Goal: Information Seeking & Learning: Learn about a topic

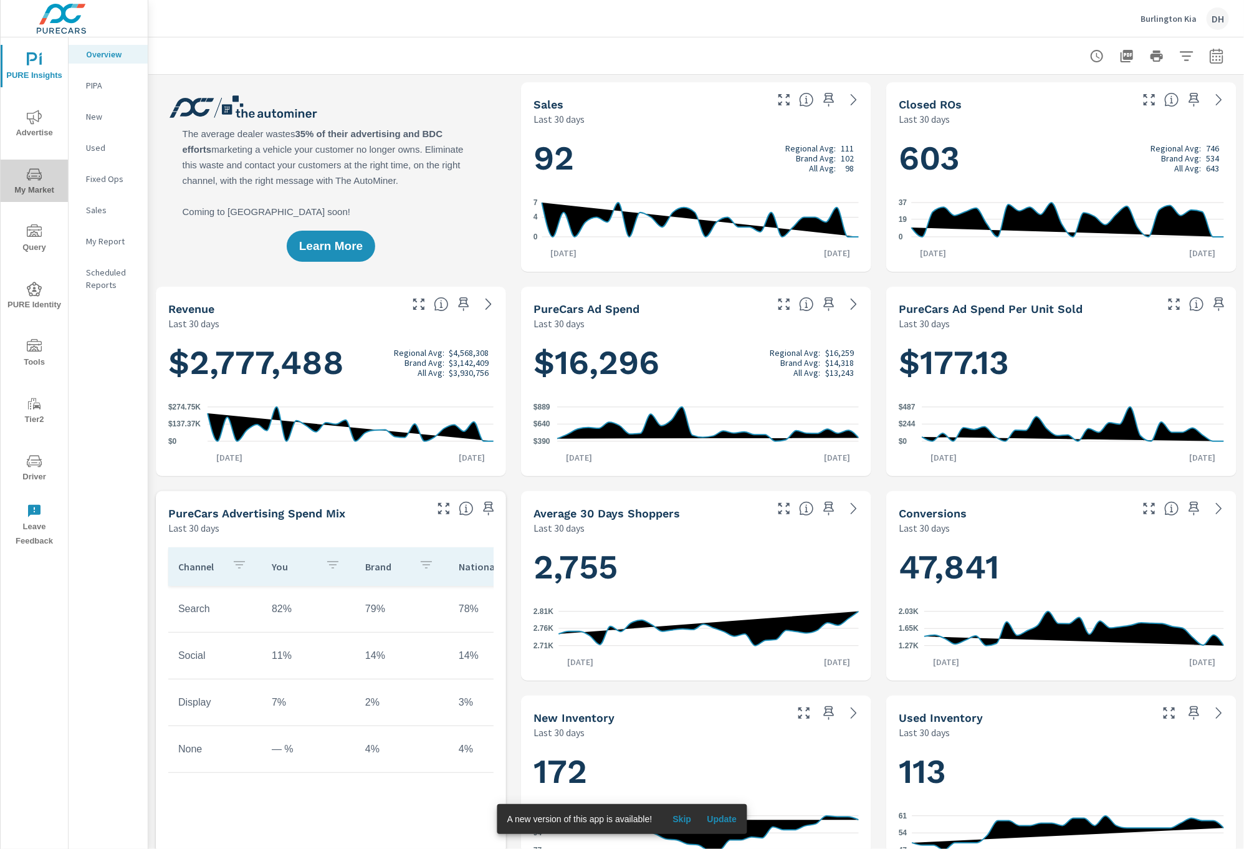
click at [12, 170] on span "My Market" at bounding box center [34, 182] width 60 height 31
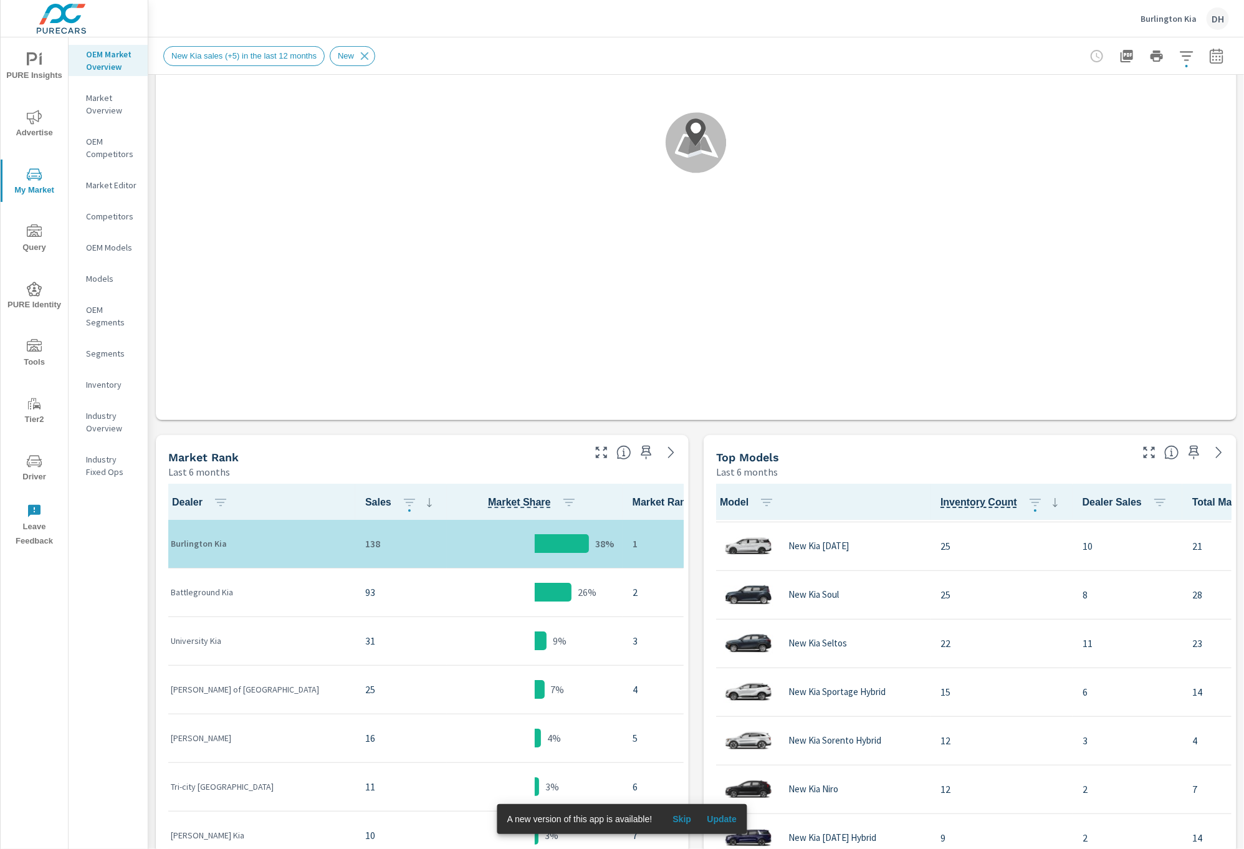
scroll to position [264, 0]
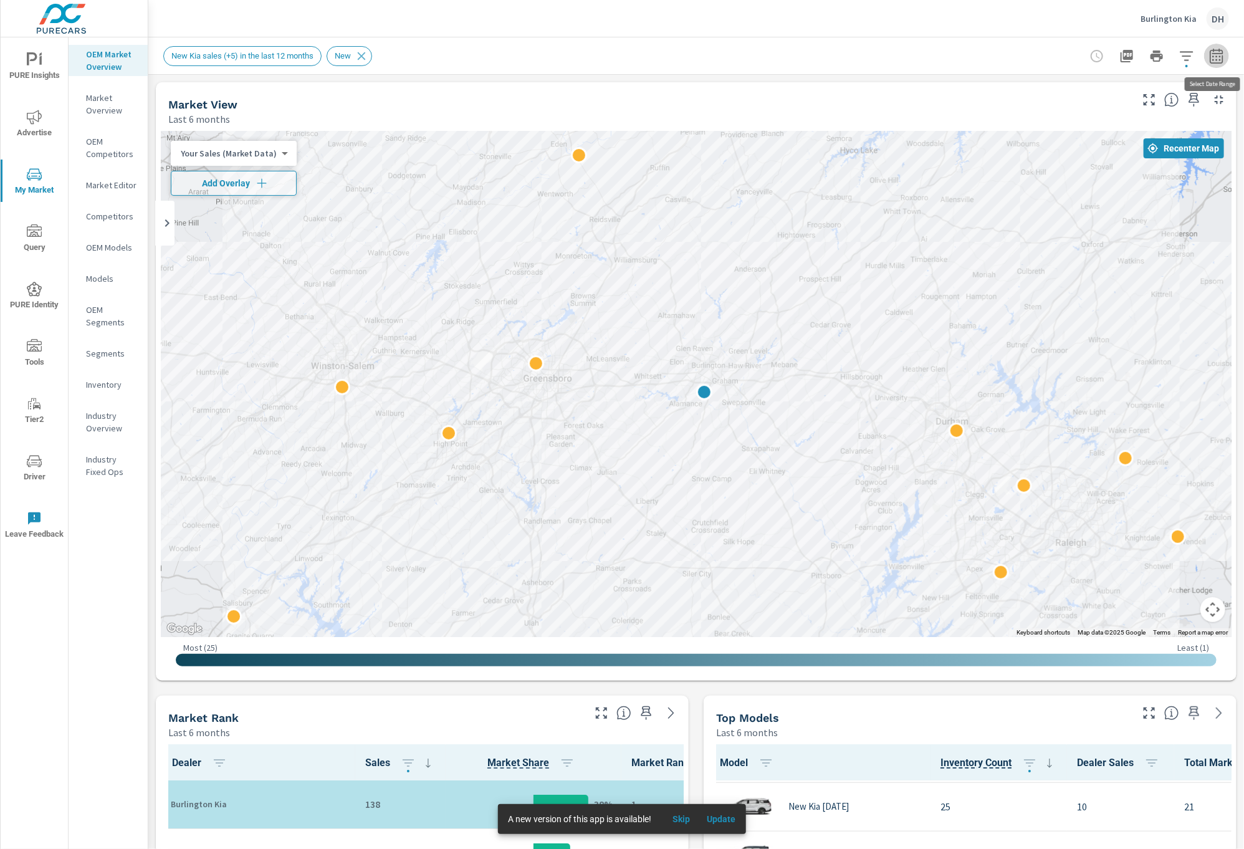
click at [1220, 61] on icon "button" at bounding box center [1216, 56] width 15 height 15
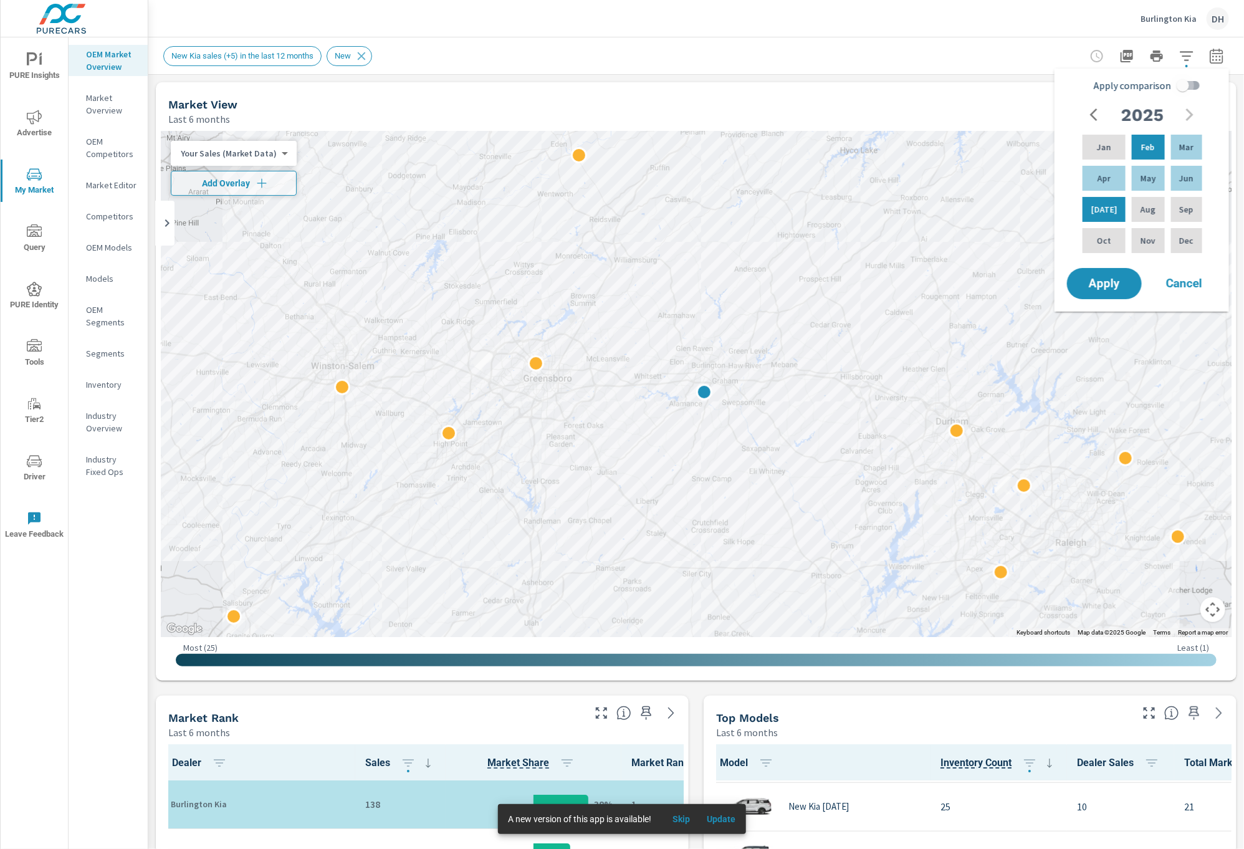
click at [1179, 94] on input "Apply comparison" at bounding box center [1182, 86] width 71 height 24
checkbox input "true"
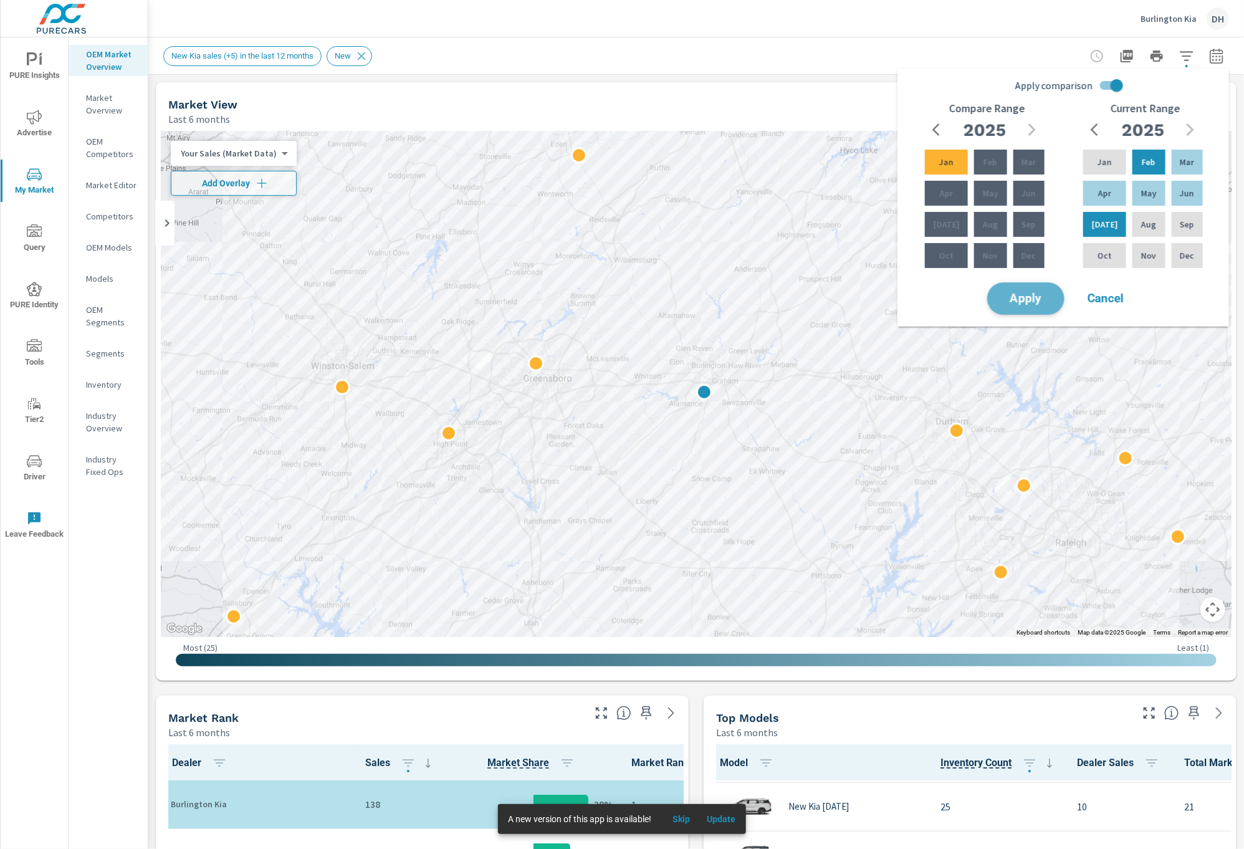
click at [1049, 292] on button "Apply" at bounding box center [1025, 298] width 77 height 32
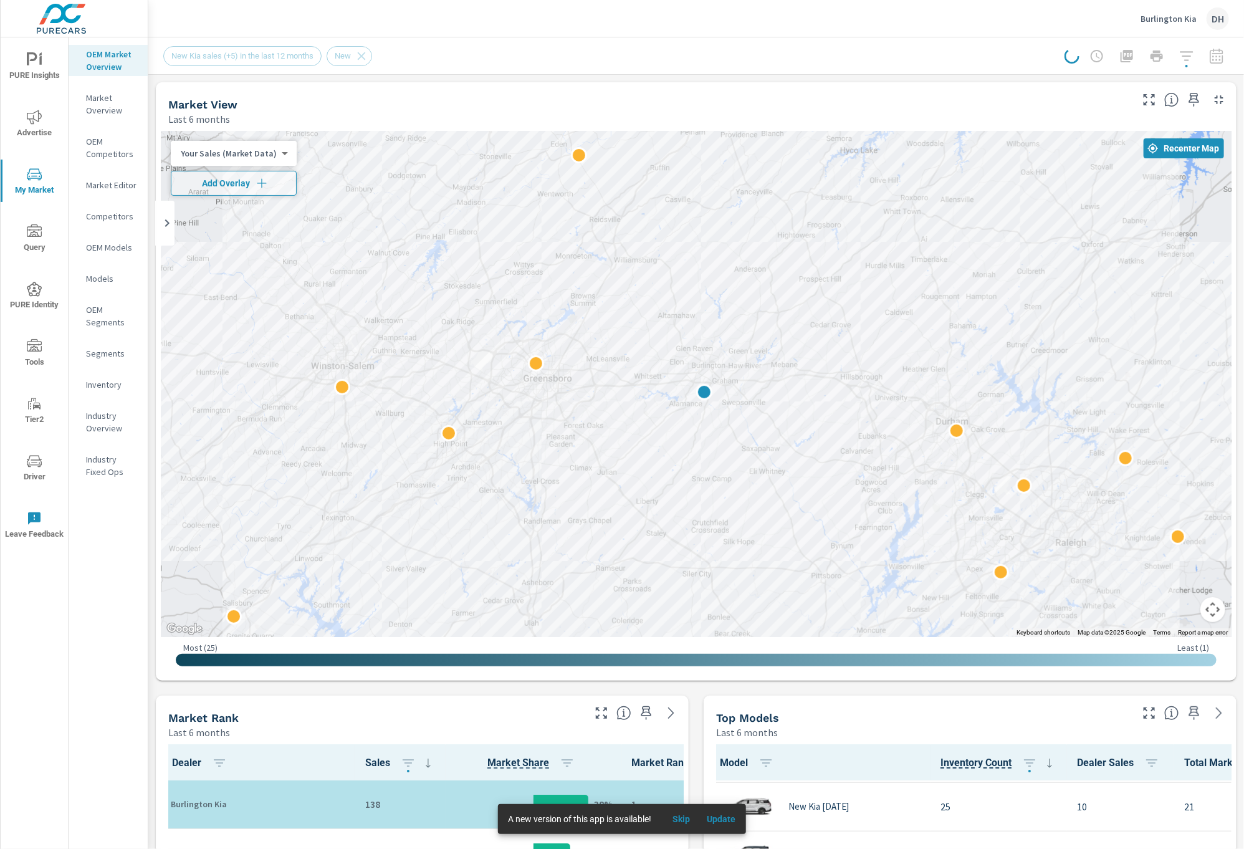
click at [734, 819] on span "Update" at bounding box center [721, 818] width 30 height 11
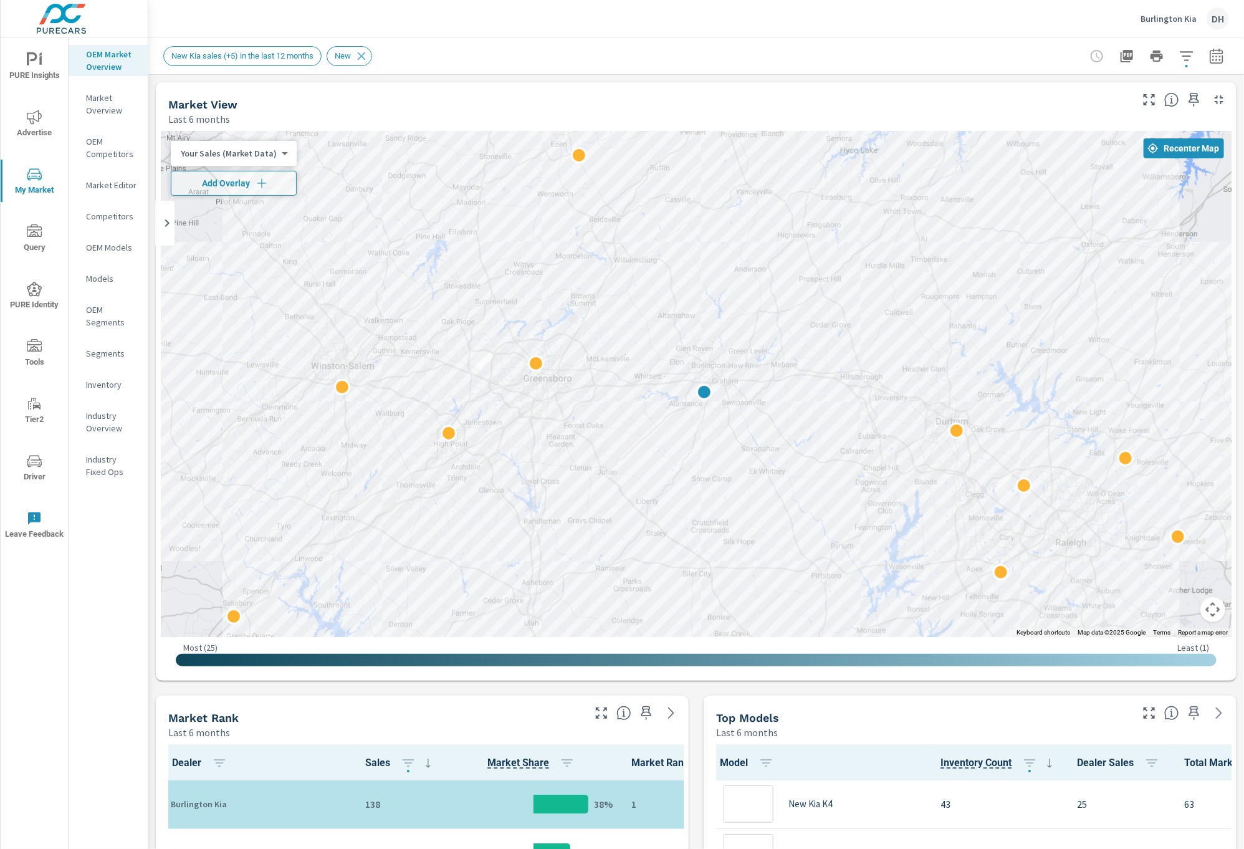
scroll to position [241, 0]
click at [1180, 59] on icon "button" at bounding box center [1186, 56] width 15 height 15
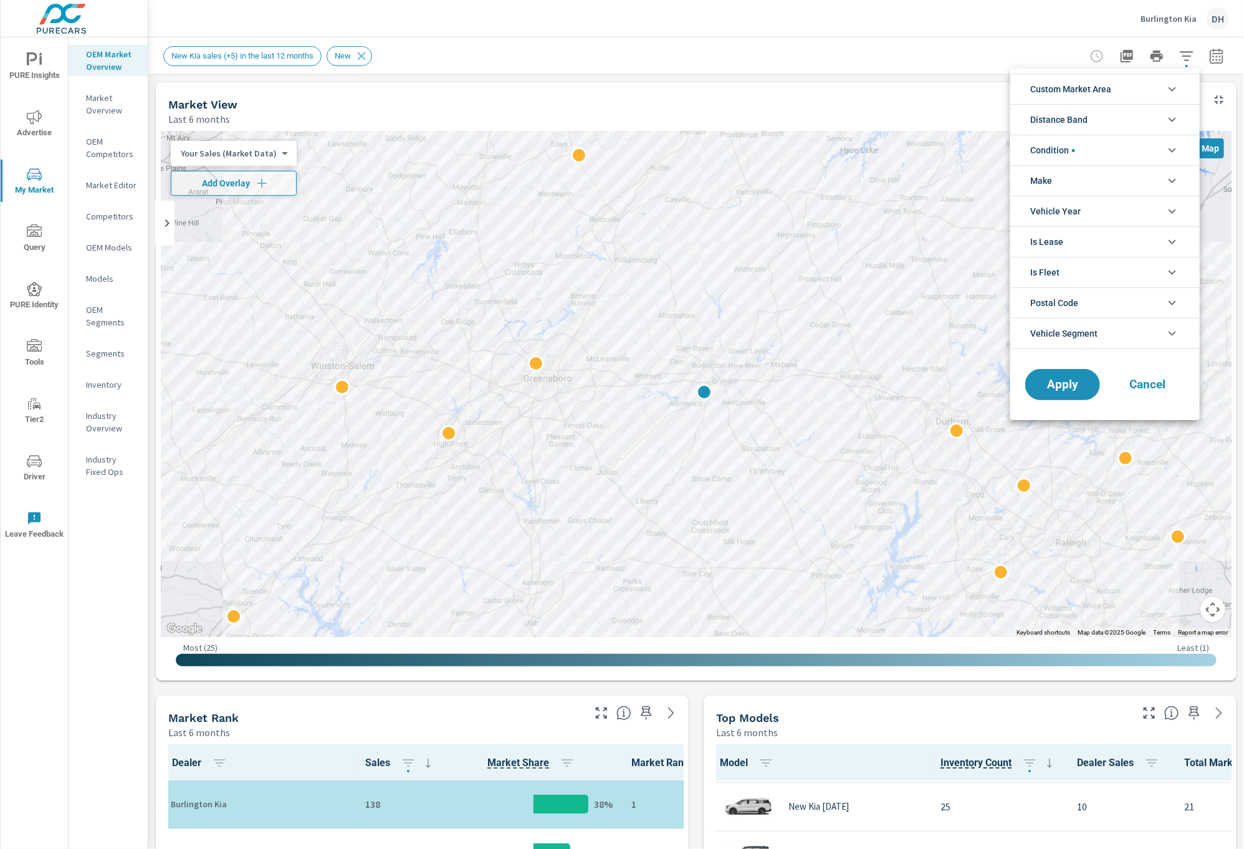
click at [1173, 80] on li "Custom Market Area" at bounding box center [1104, 89] width 189 height 31
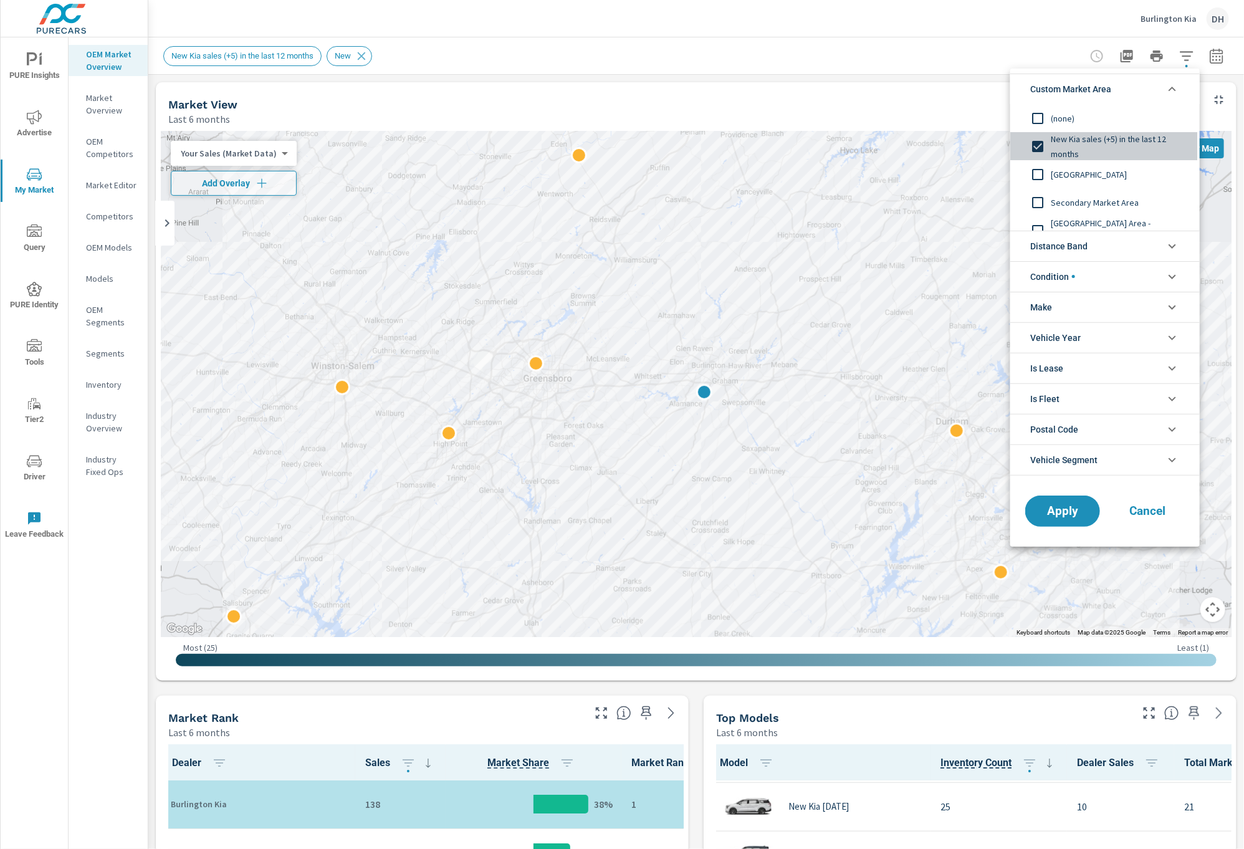
click at [1040, 145] on input "filter options" at bounding box center [1038, 146] width 26 height 26
click at [1038, 175] on input "filter options" at bounding box center [1038, 174] width 26 height 26
click at [862, 831] on div at bounding box center [622, 424] width 1244 height 849
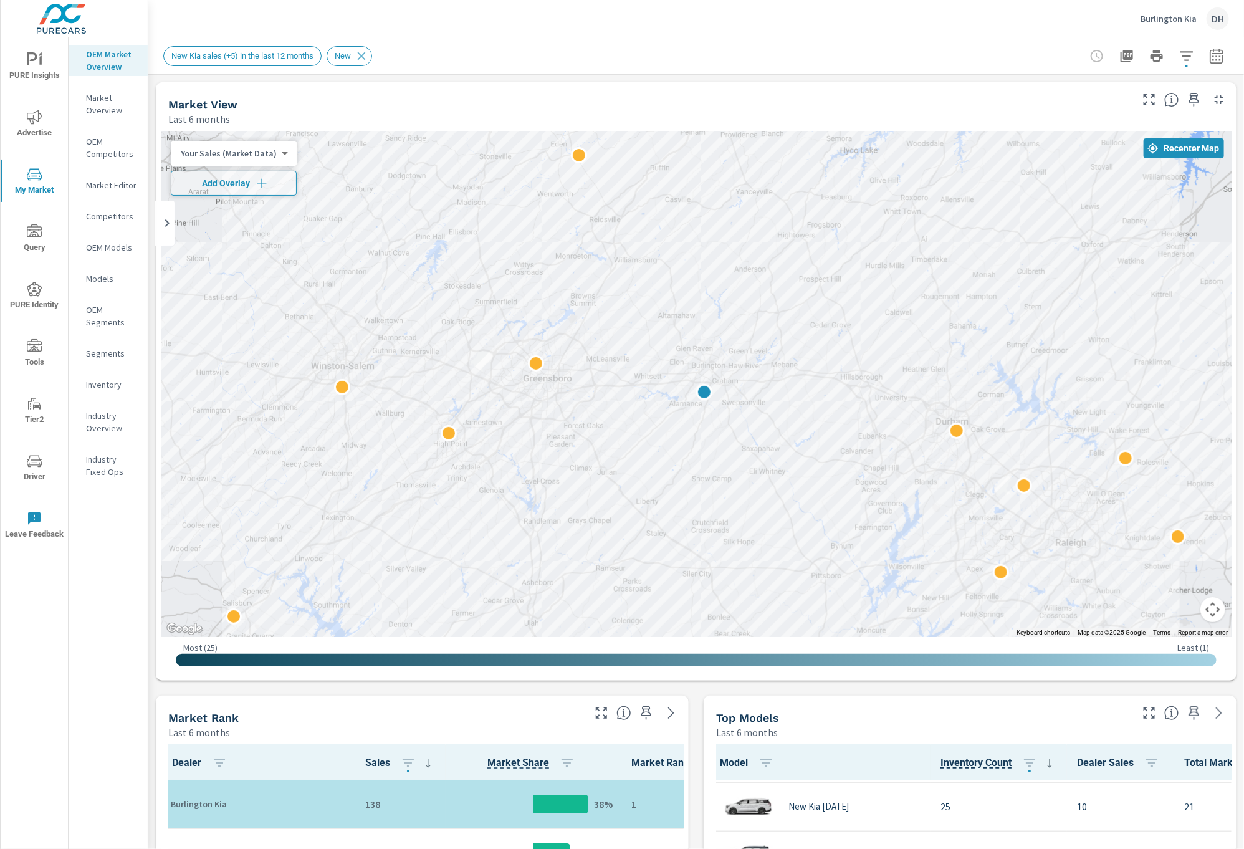
click at [1187, 59] on icon "button" at bounding box center [1186, 56] width 15 height 15
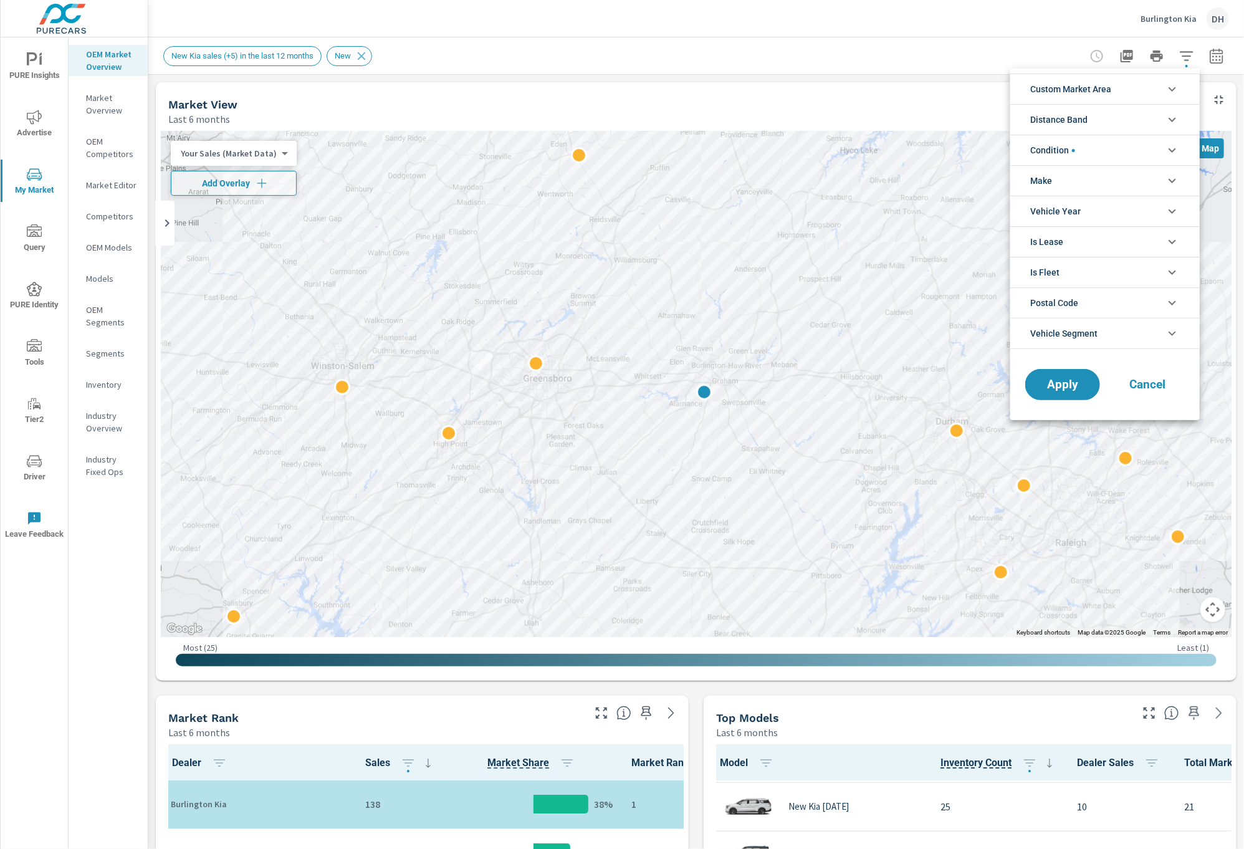
click at [1127, 92] on li "Custom Market Area" at bounding box center [1104, 89] width 189 height 31
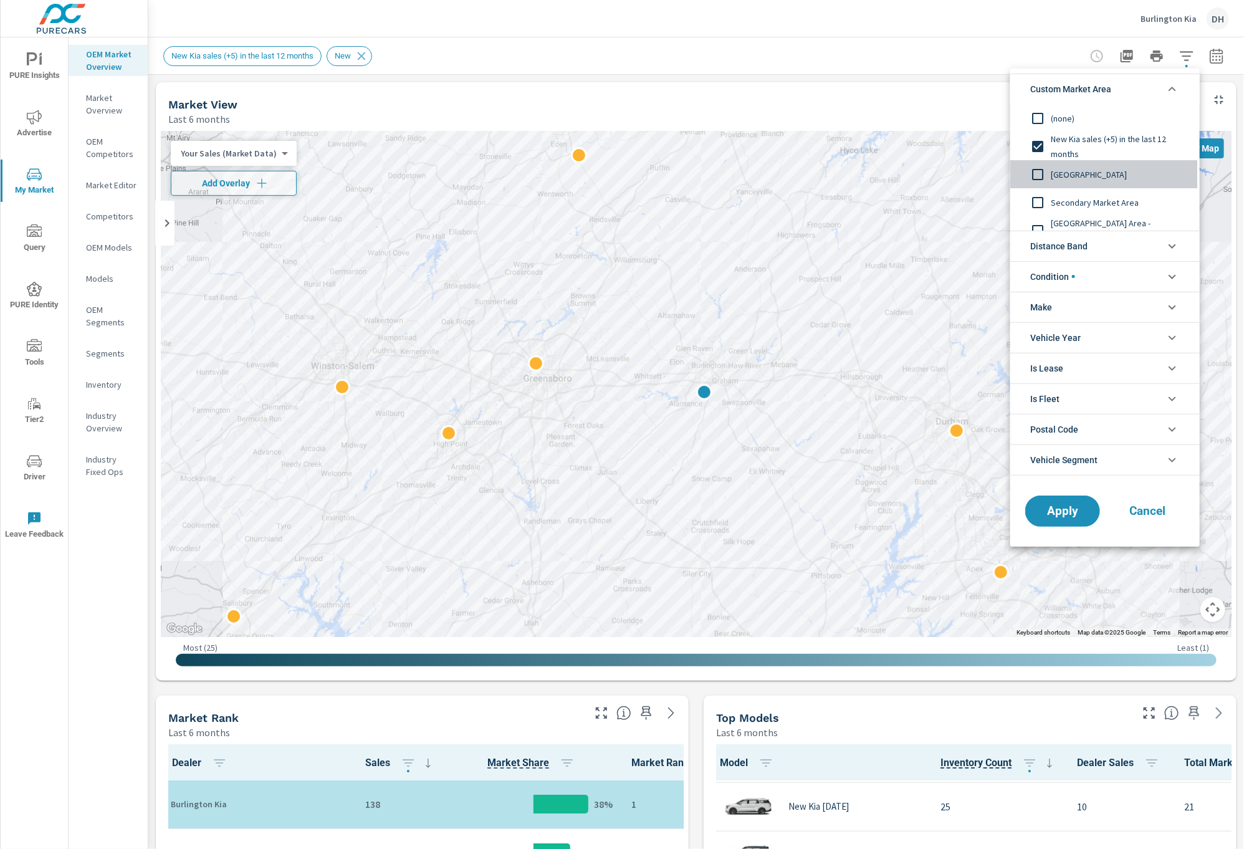
click at [1038, 174] on input "filter options" at bounding box center [1038, 174] width 26 height 26
click at [1076, 507] on span "Apply" at bounding box center [1062, 511] width 51 height 12
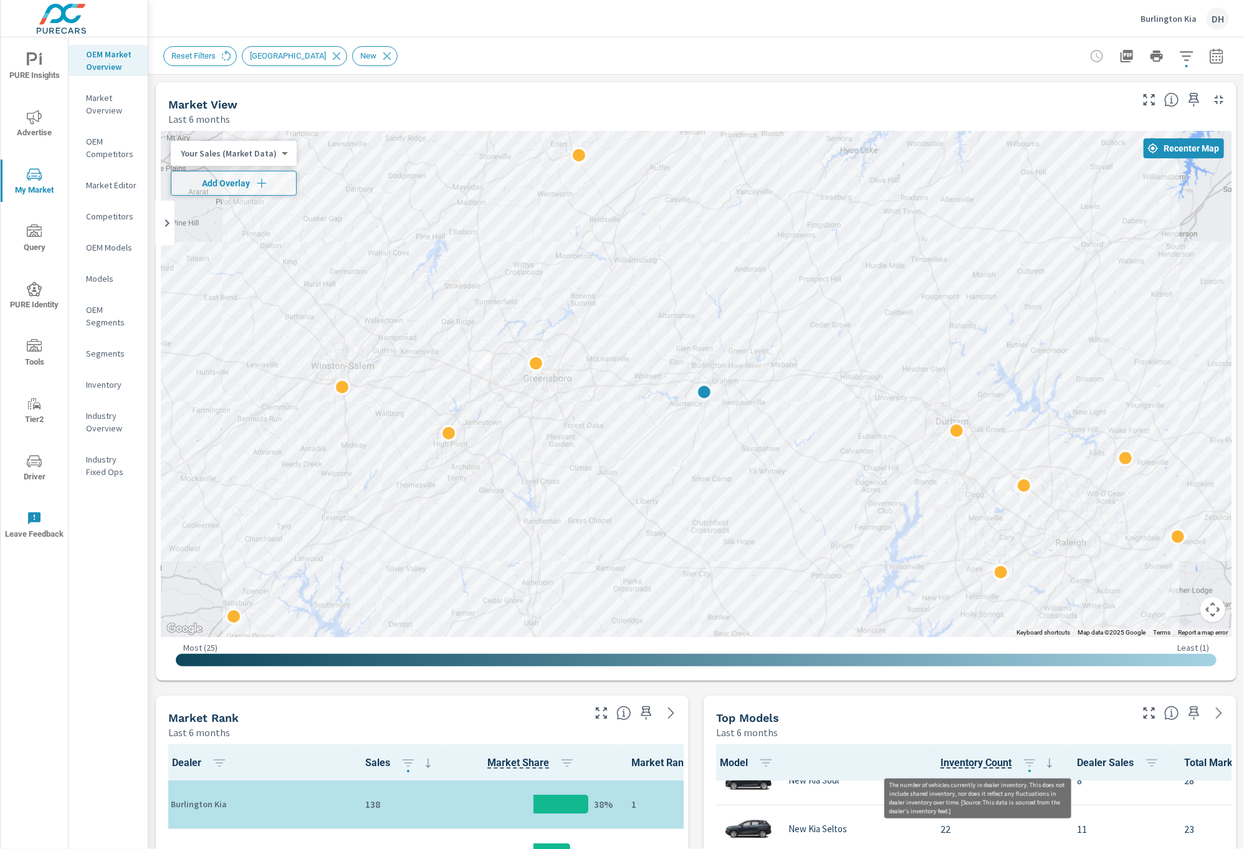
scroll to position [317, 0]
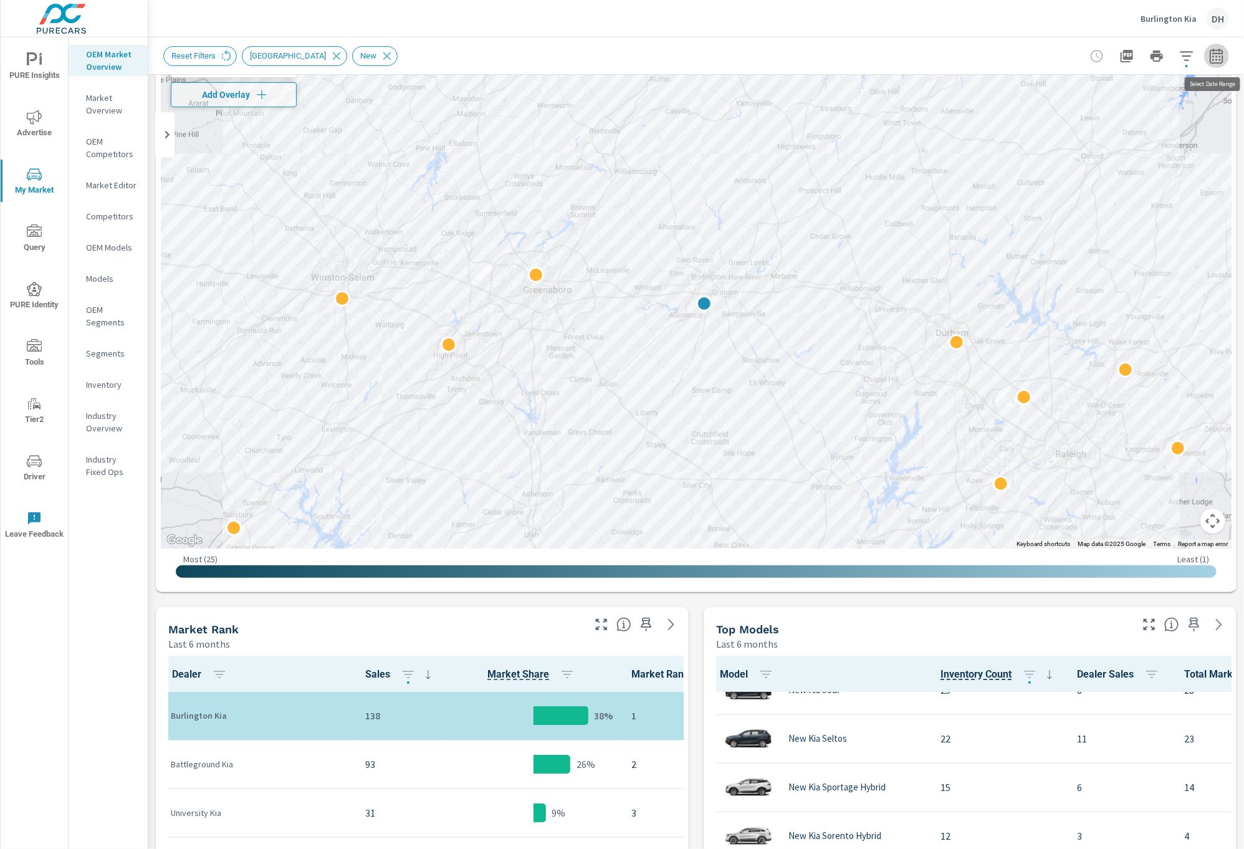
click at [1225, 58] on button "button" at bounding box center [1216, 56] width 25 height 25
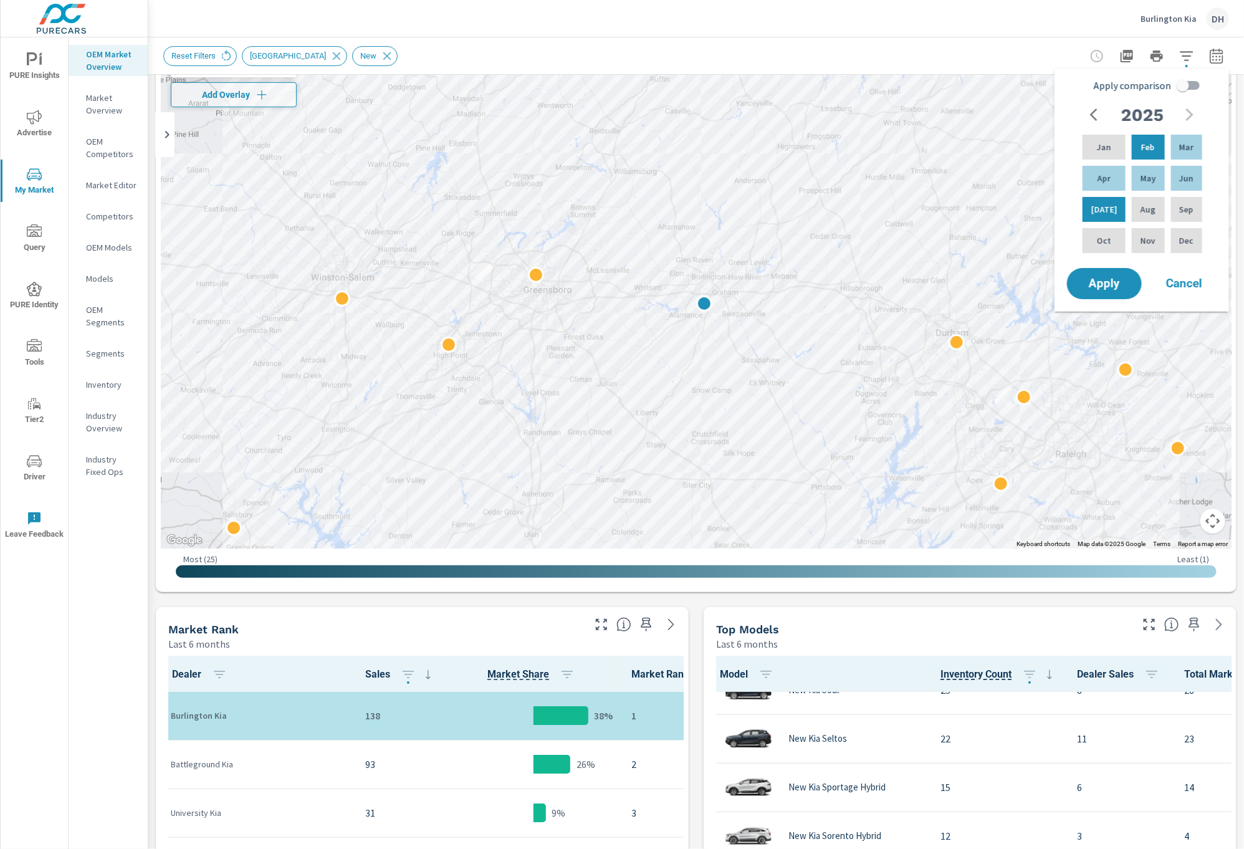
click at [1186, 82] on input "Apply comparison" at bounding box center [1182, 86] width 71 height 24
checkbox input "true"
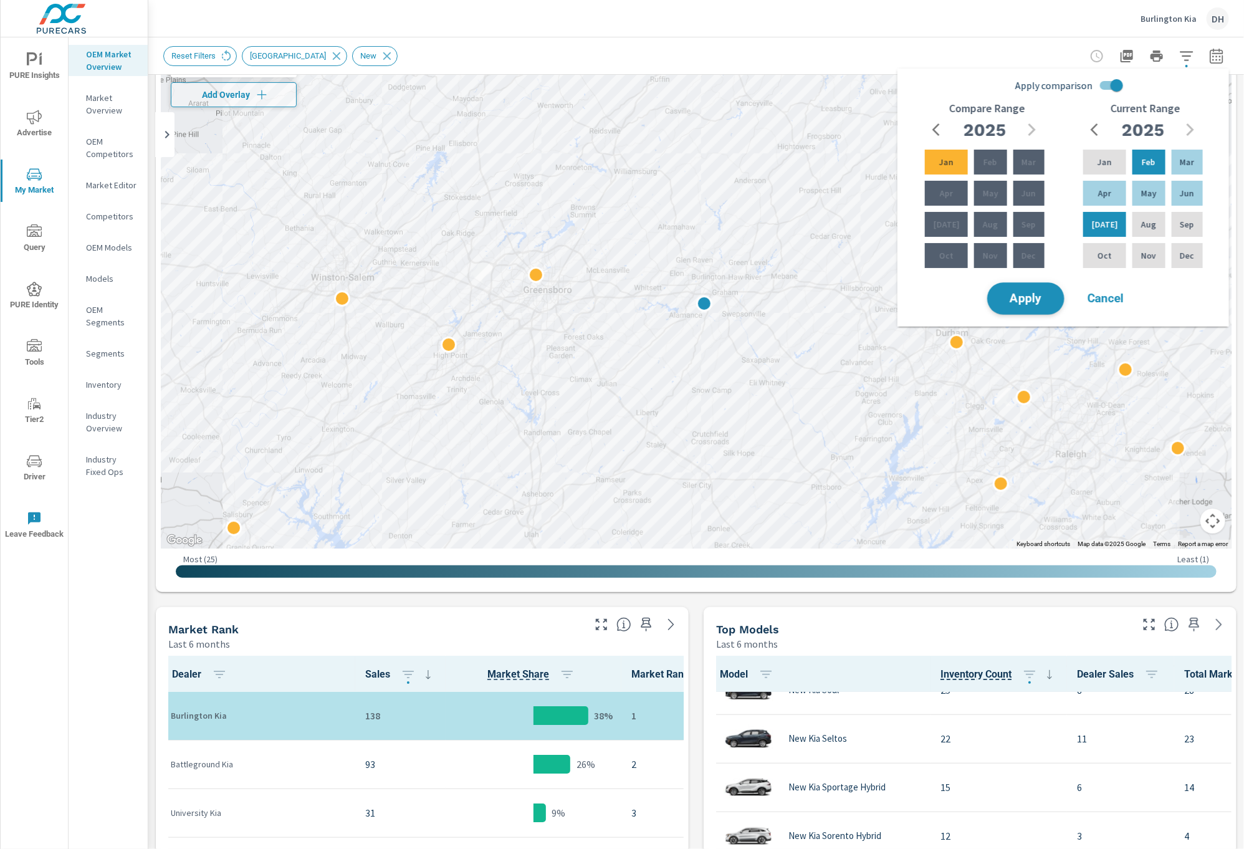
click at [1052, 295] on button "Apply" at bounding box center [1025, 298] width 77 height 32
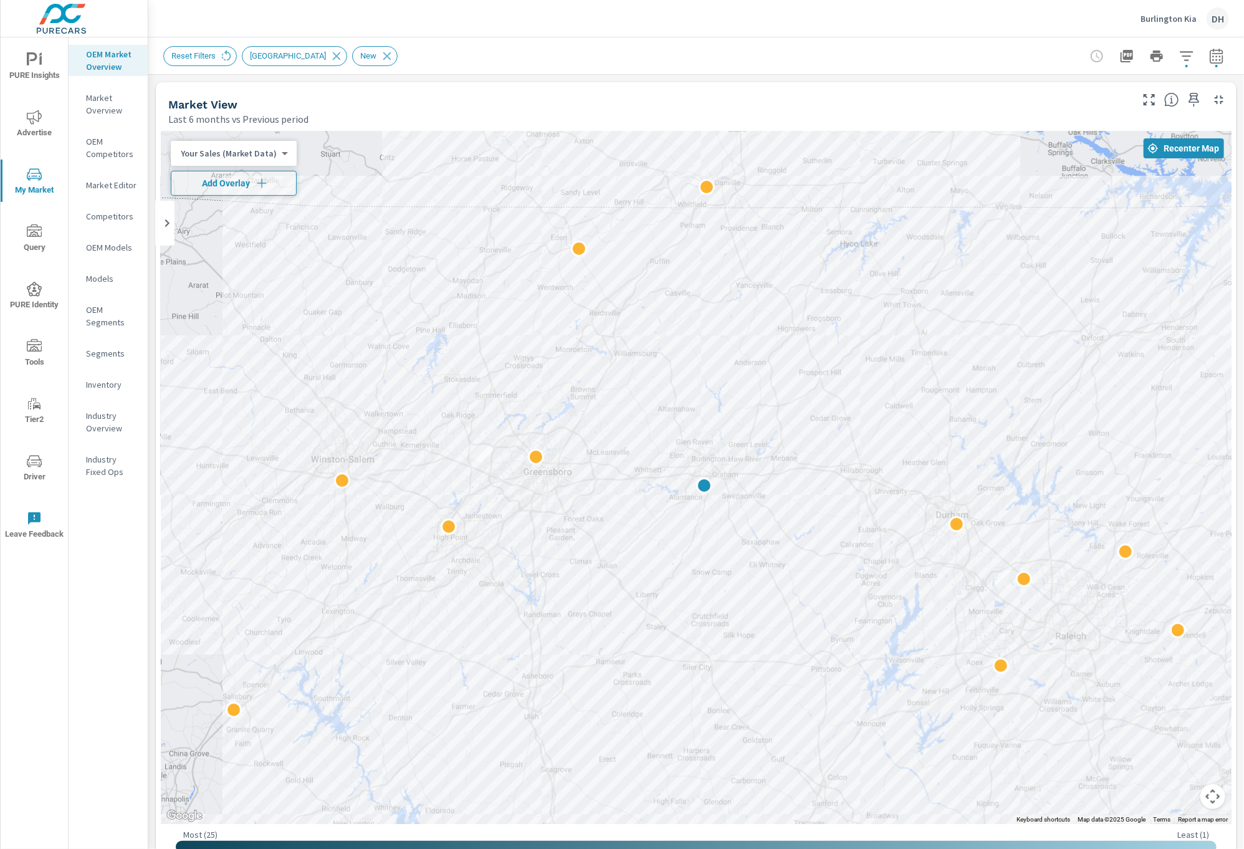
click at [814, 86] on div "Market View Last 6 months vs Previous period" at bounding box center [645, 104] width 978 height 44
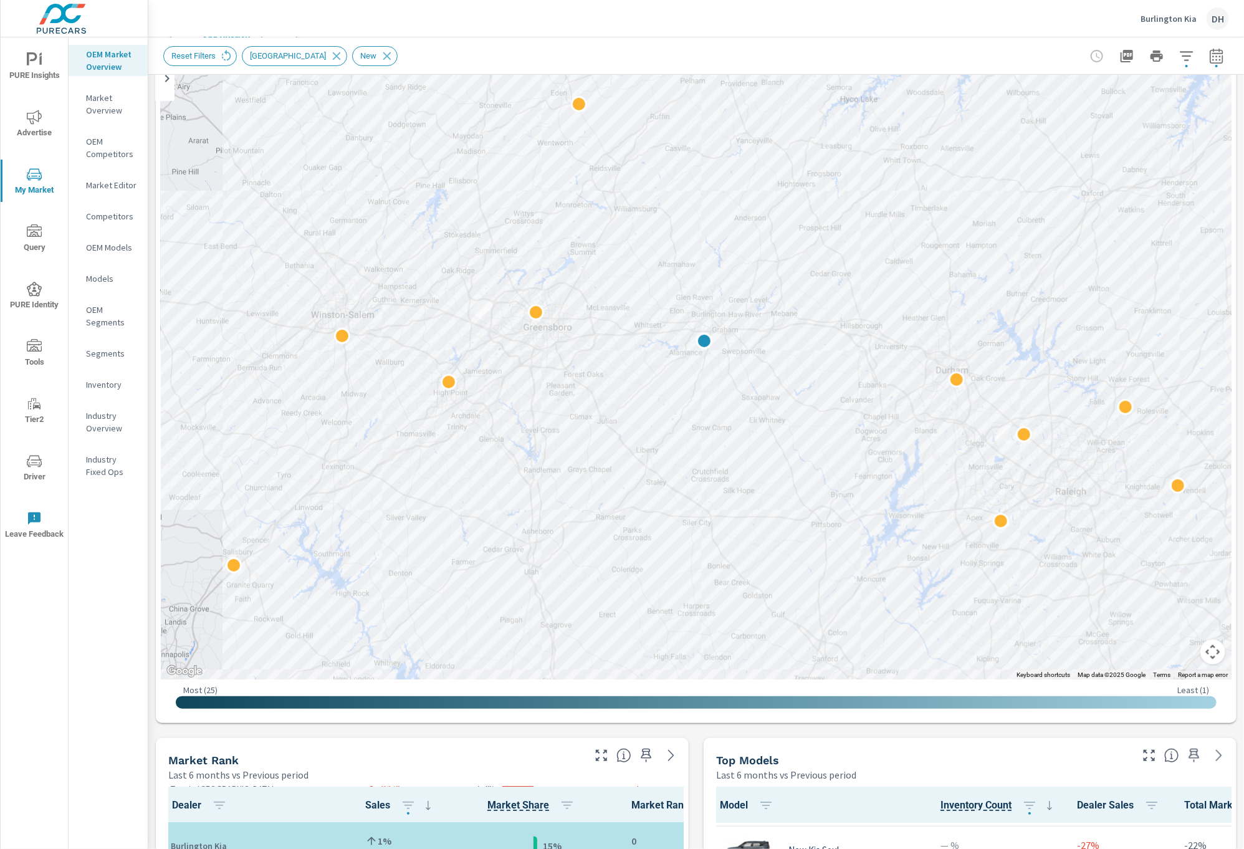
scroll to position [307, 0]
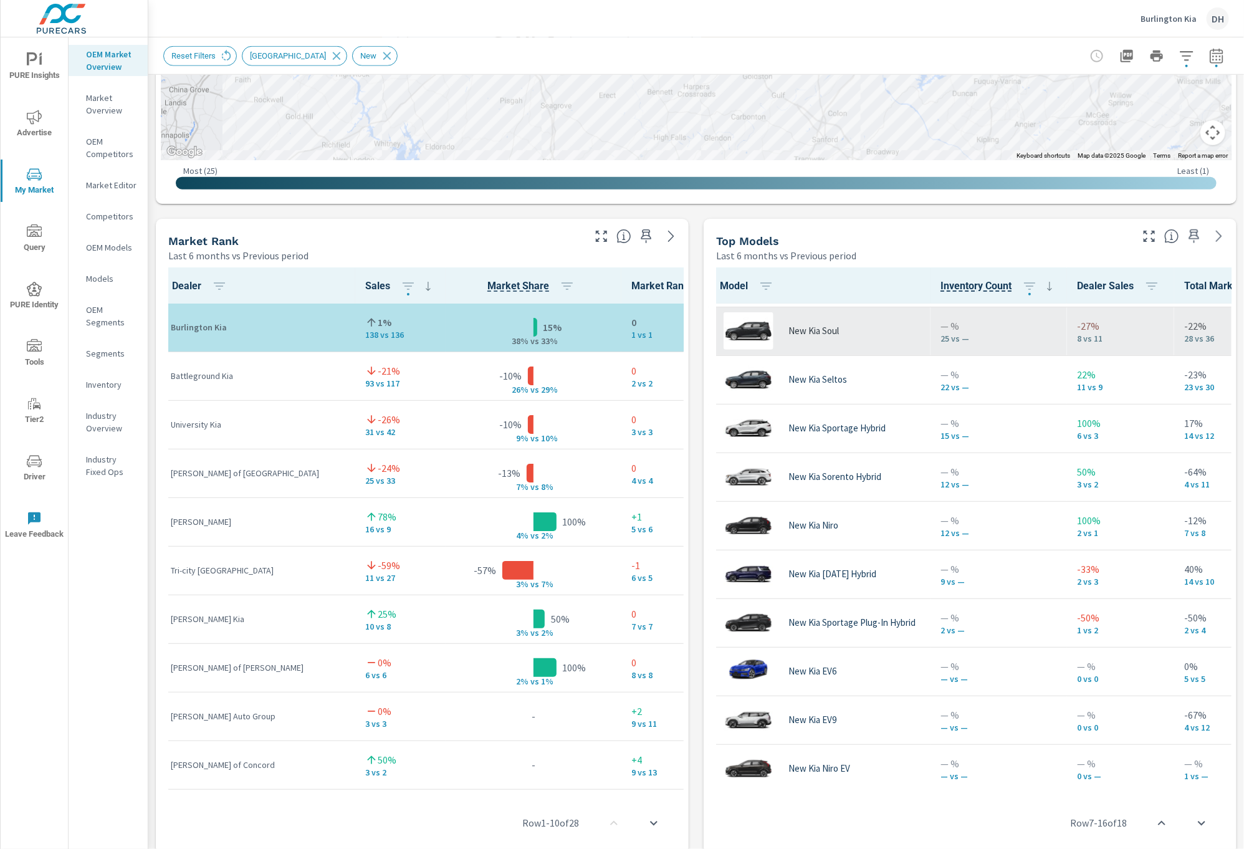
scroll to position [660, 0]
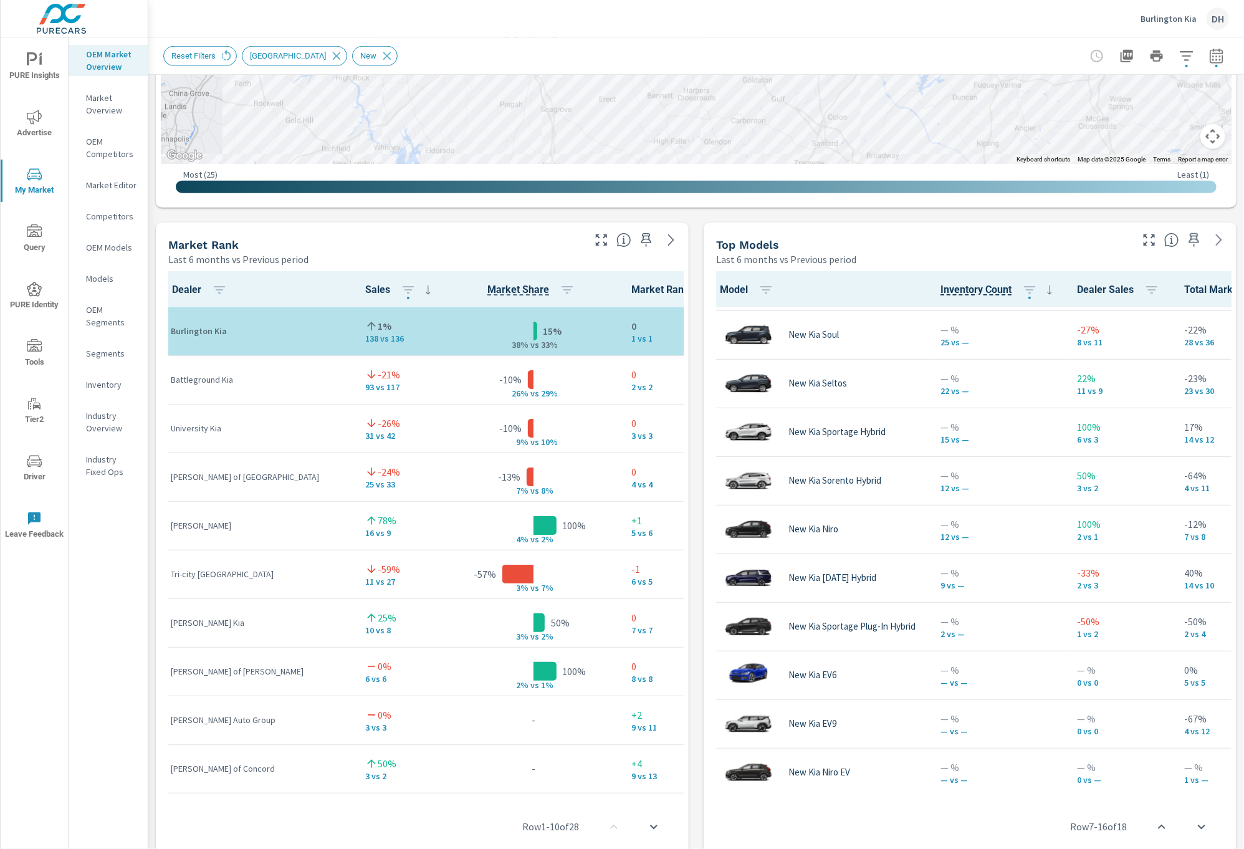
click at [108, 573] on div "OEM Market Overview Market Overview OEM Competitors Market Editor Competitors O…" at bounding box center [108, 442] width 79 height 811
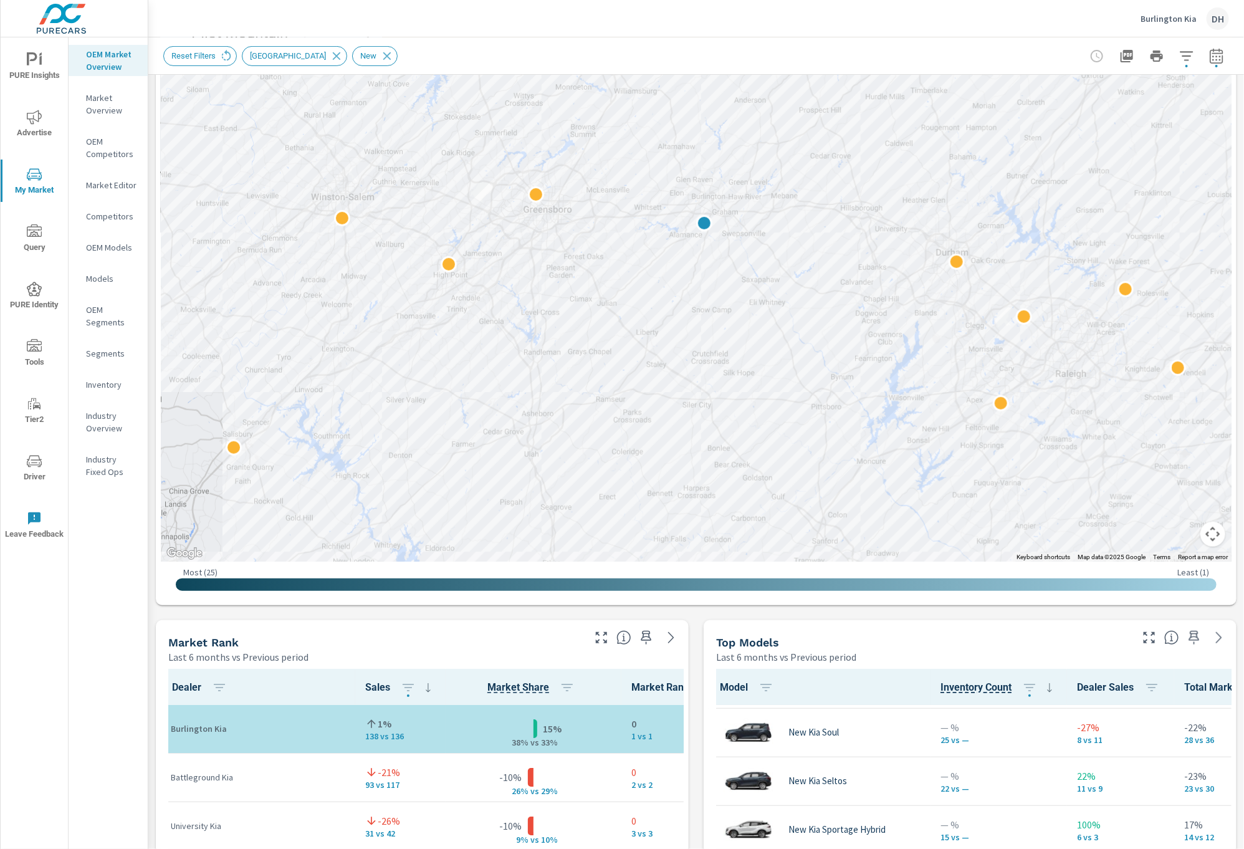
scroll to position [0, 0]
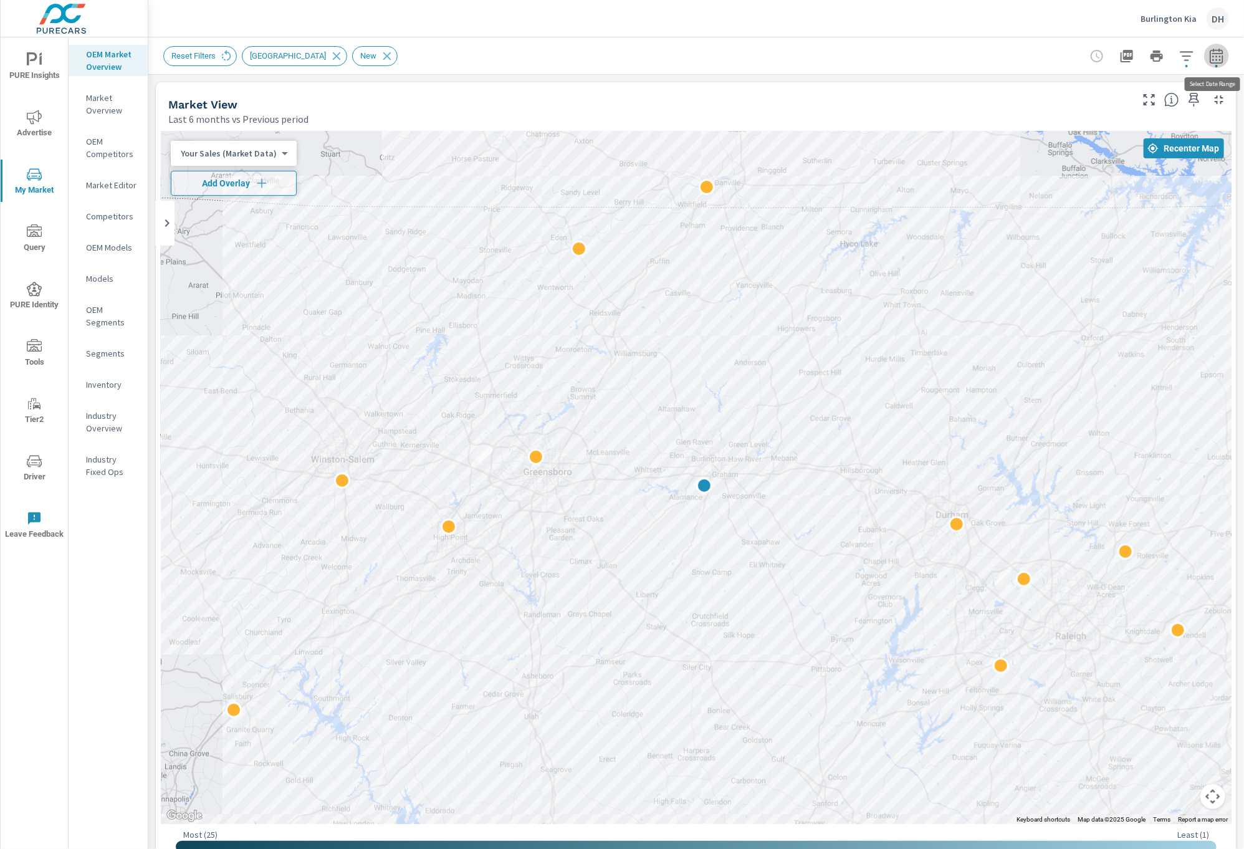
click at [1216, 57] on icon "button" at bounding box center [1216, 56] width 15 height 15
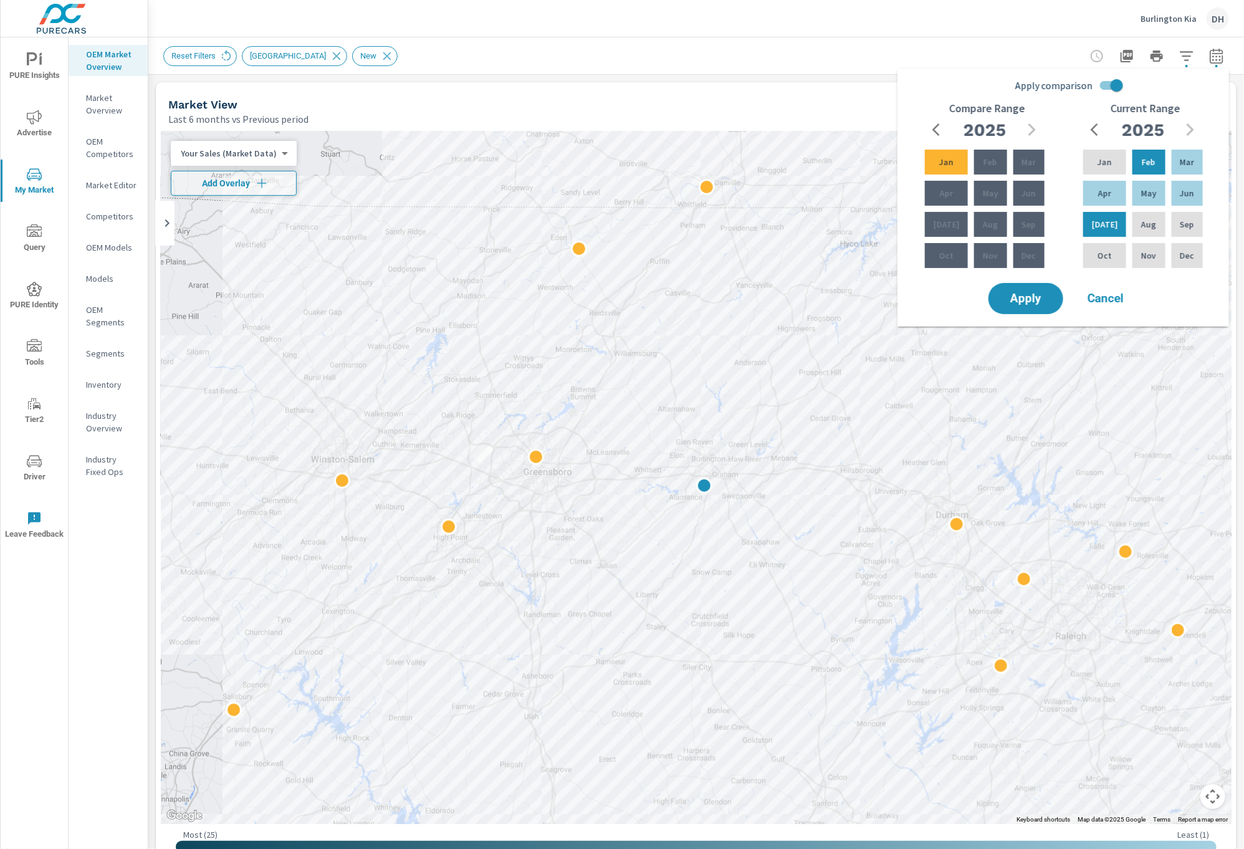
click at [937, 133] on icon "button" at bounding box center [935, 129] width 7 height 12
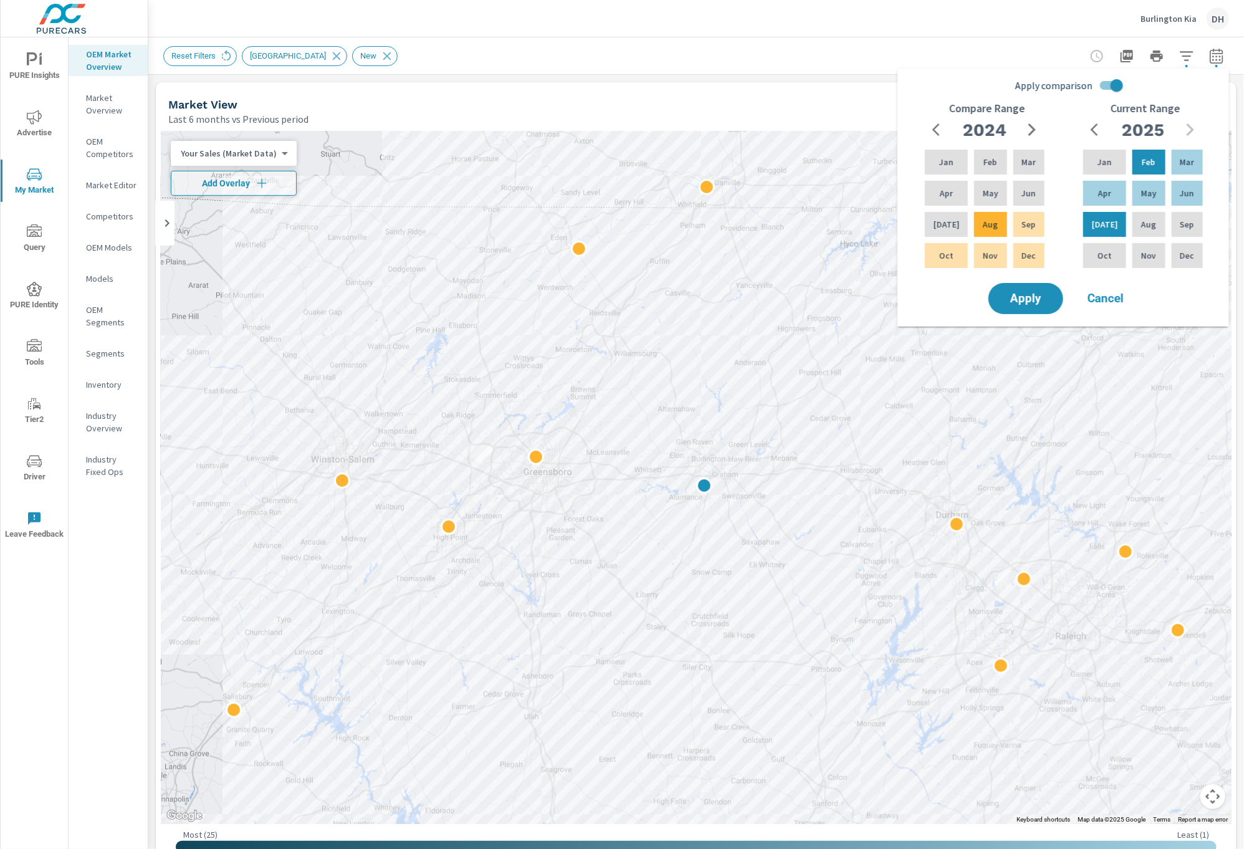
click at [1035, 133] on icon "button" at bounding box center [1032, 129] width 15 height 15
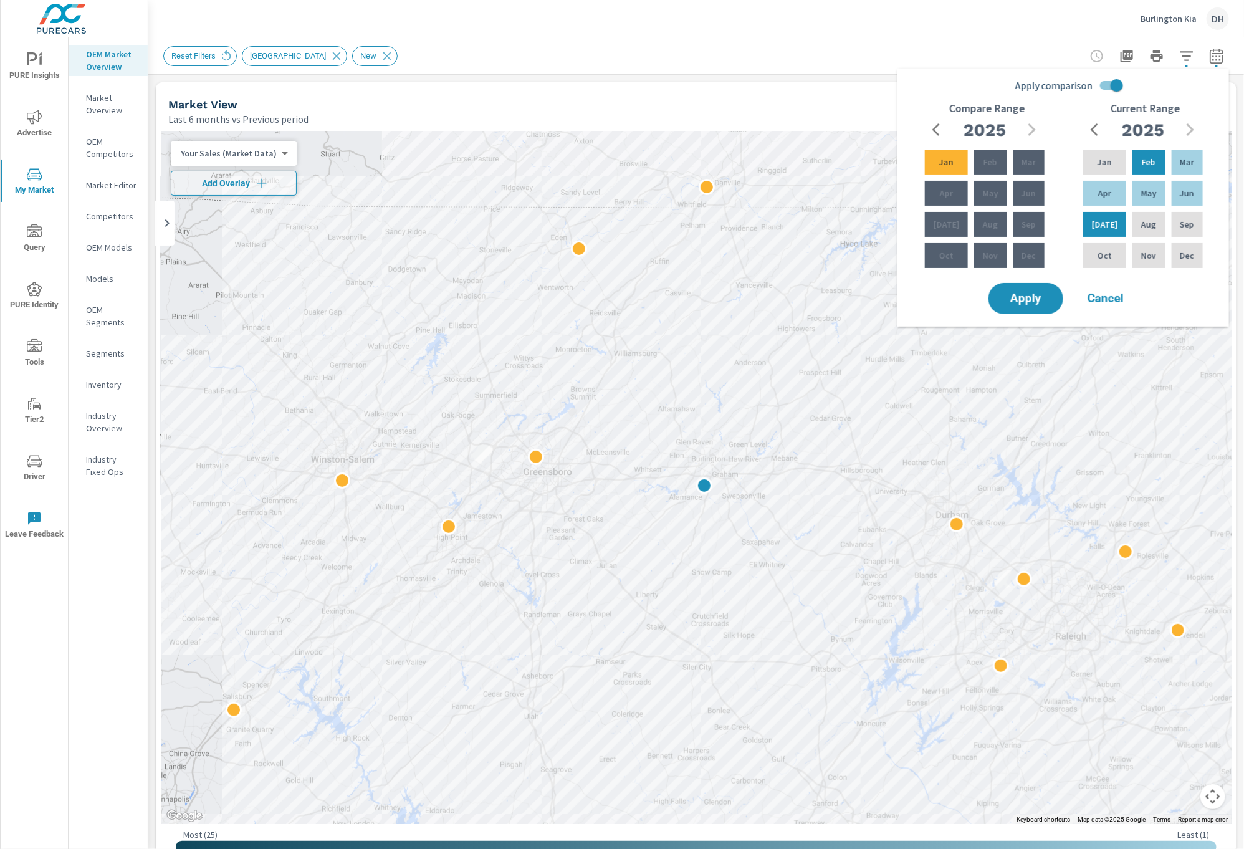
click at [826, 52] on div "Reset Filters Primary Market Area New" at bounding box center [608, 56] width 891 height 20
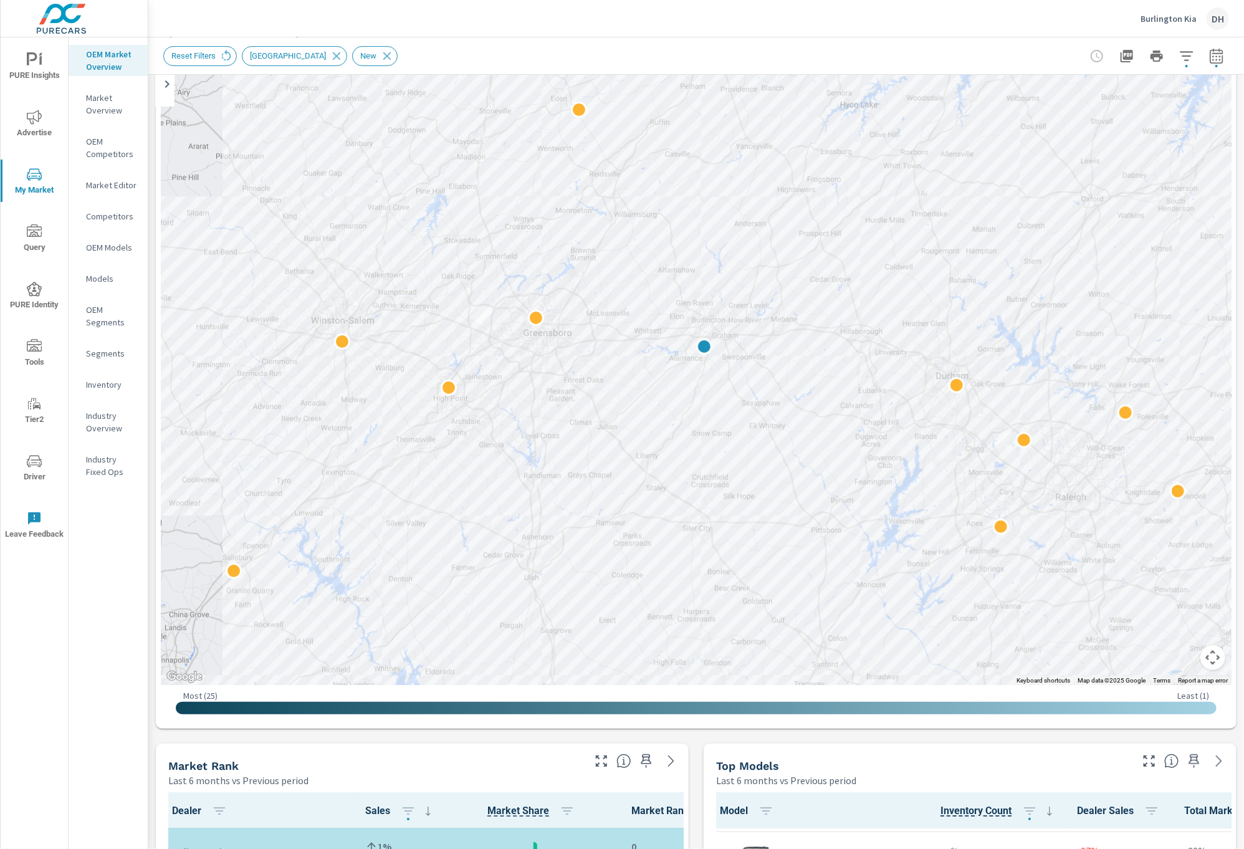
scroll to position [67, 0]
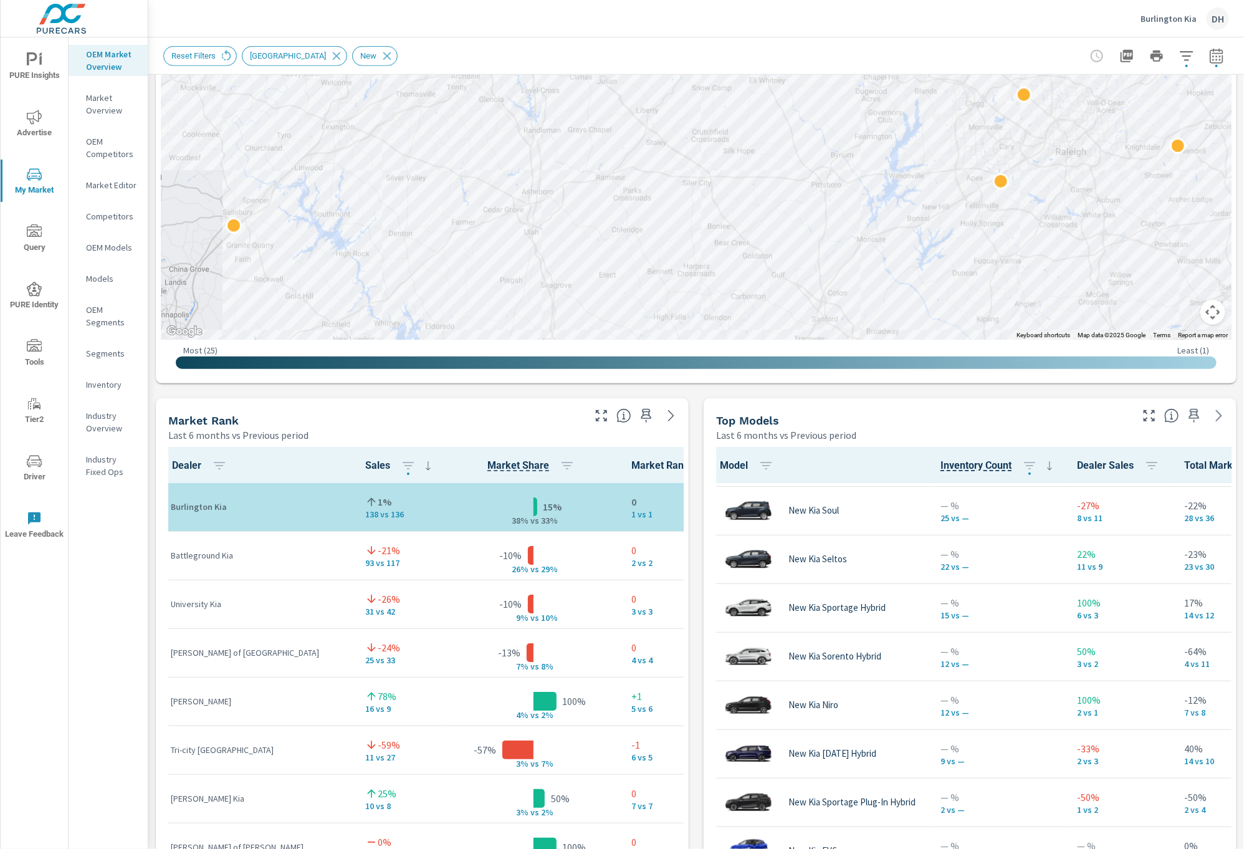
scroll to position [553, 0]
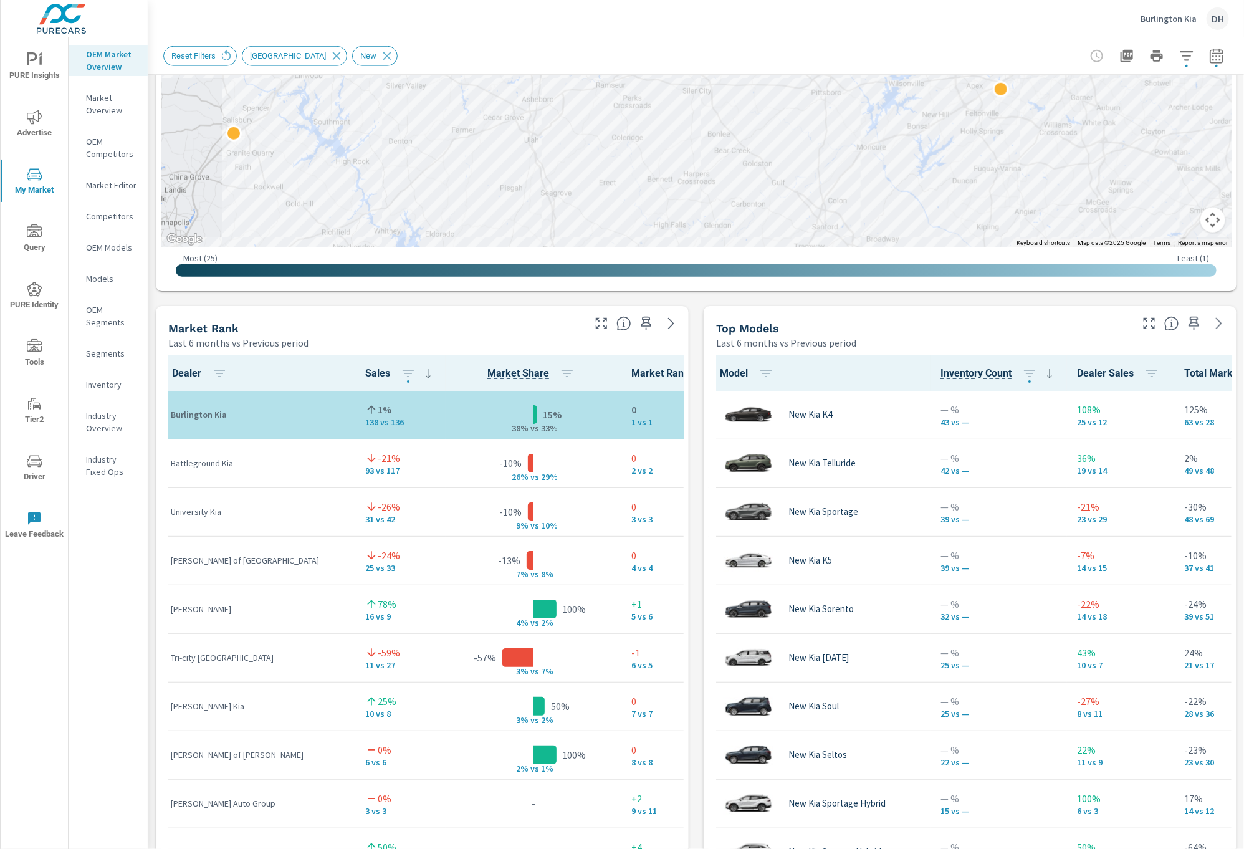
scroll to position [595, 0]
